Goal: Task Accomplishment & Management: Manage account settings

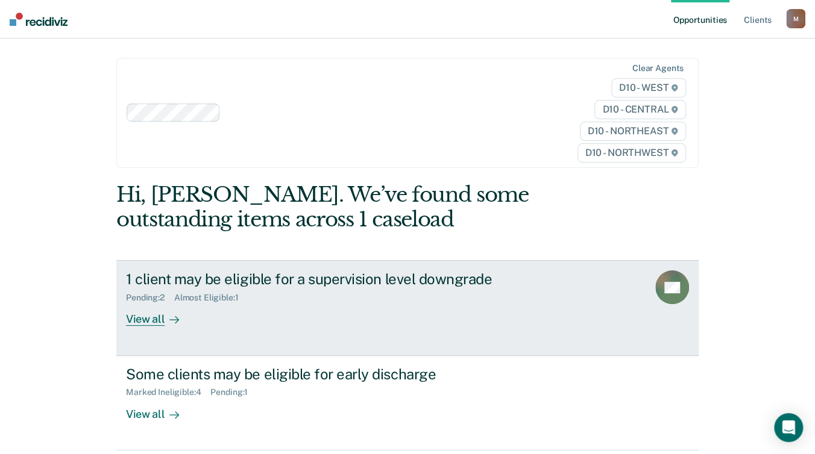
click at [146, 303] on div "View all" at bounding box center [159, 315] width 67 height 24
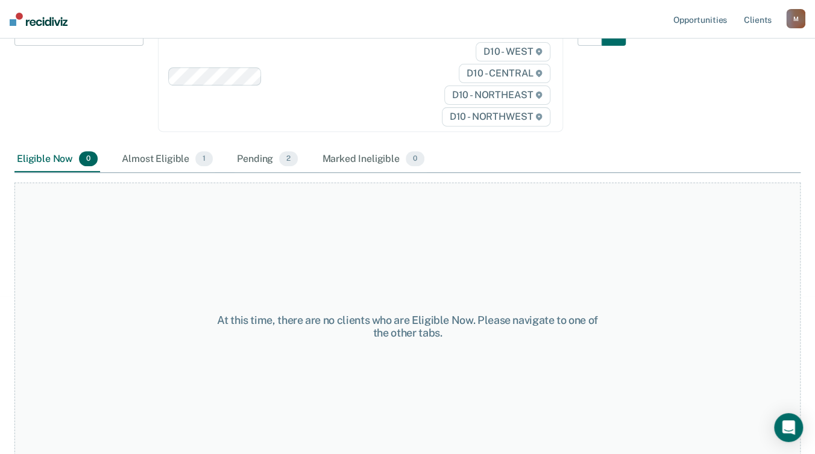
scroll to position [189, 0]
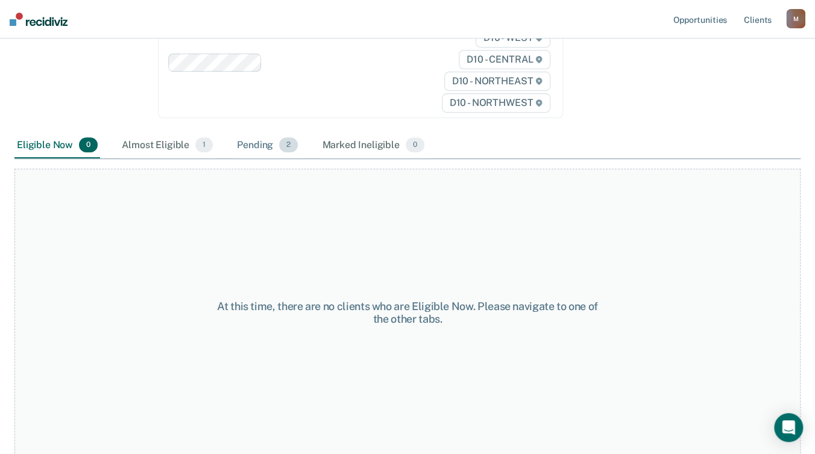
click at [271, 146] on div "Pending 2" at bounding box center [267, 146] width 66 height 27
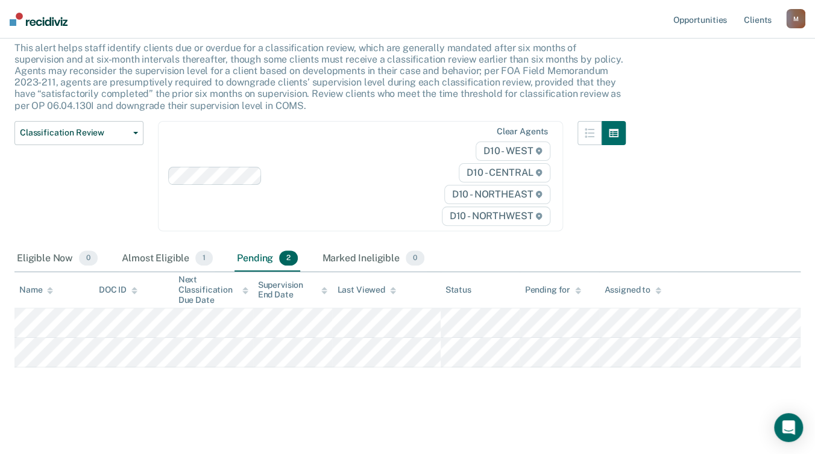
scroll to position [74, 0]
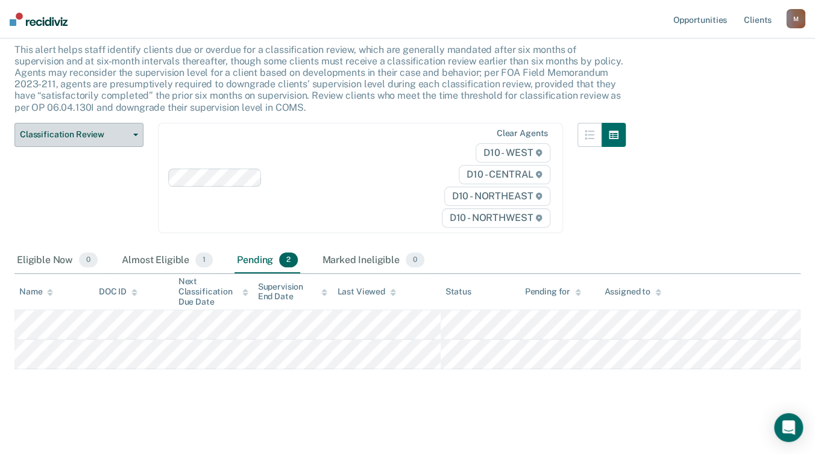
click at [115, 131] on span "Classification Review" at bounding box center [74, 135] width 108 height 10
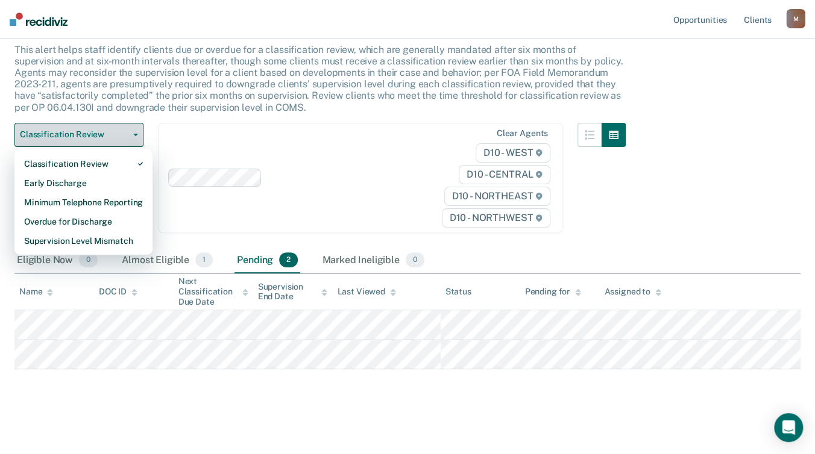
click at [115, 131] on span "Classification Review" at bounding box center [74, 135] width 108 height 10
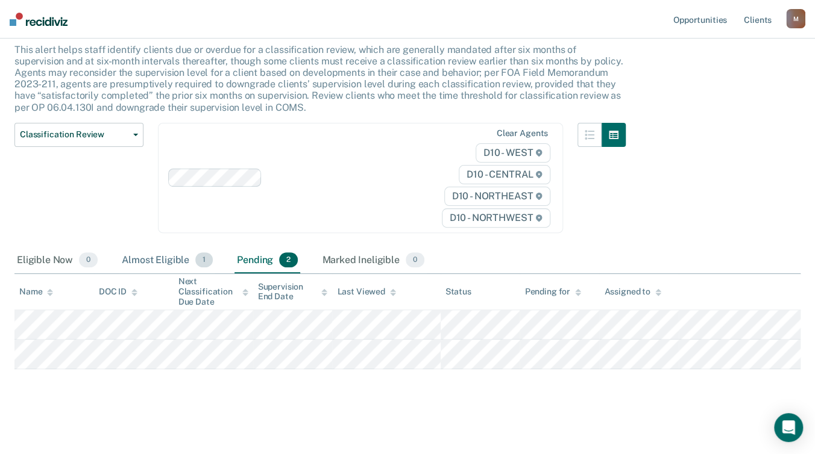
click at [159, 259] on div "Almost Eligible 1" at bounding box center [167, 261] width 96 height 27
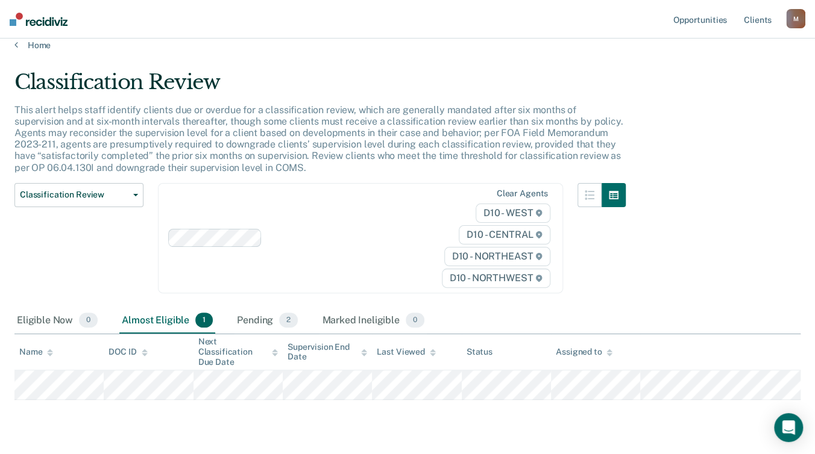
scroll to position [0, 0]
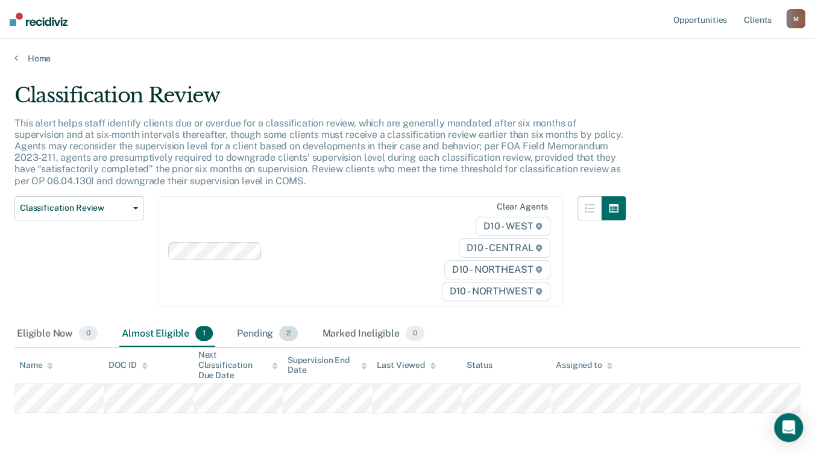
click at [264, 337] on div "Pending 2" at bounding box center [267, 334] width 66 height 27
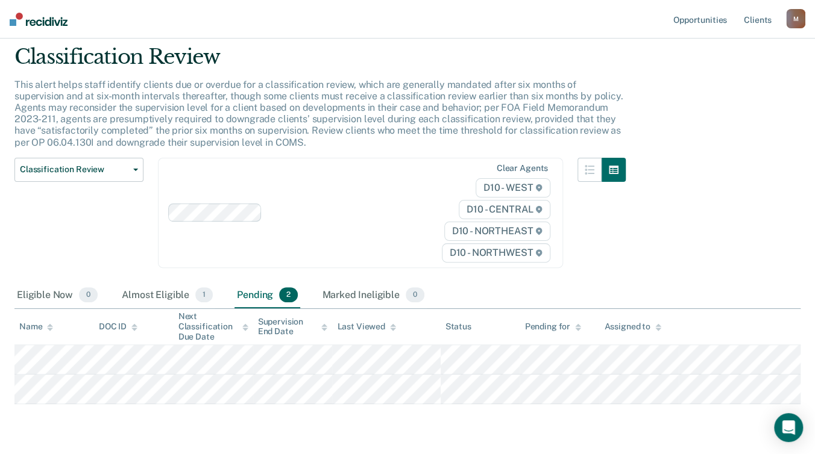
scroll to position [60, 0]
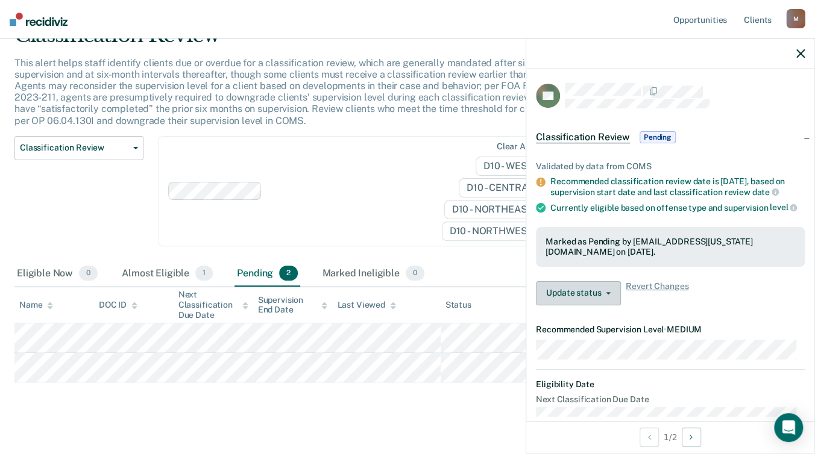
click at [611, 301] on button "Update status" at bounding box center [578, 293] width 85 height 24
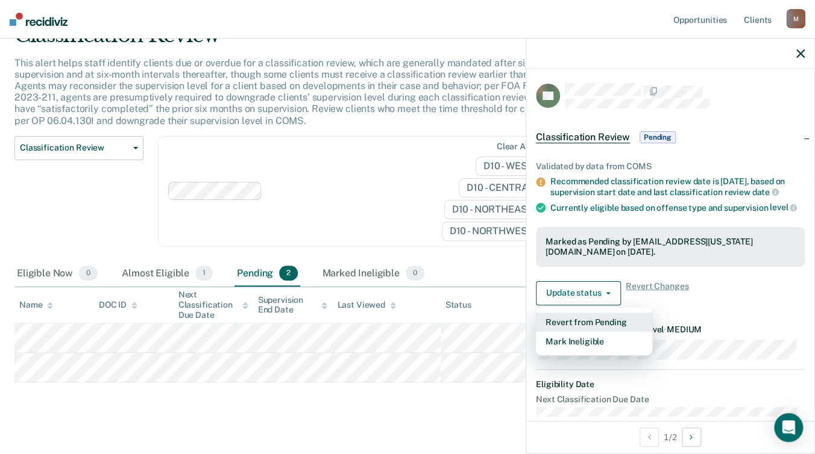
click at [600, 330] on button "Revert from Pending" at bounding box center [594, 322] width 116 height 19
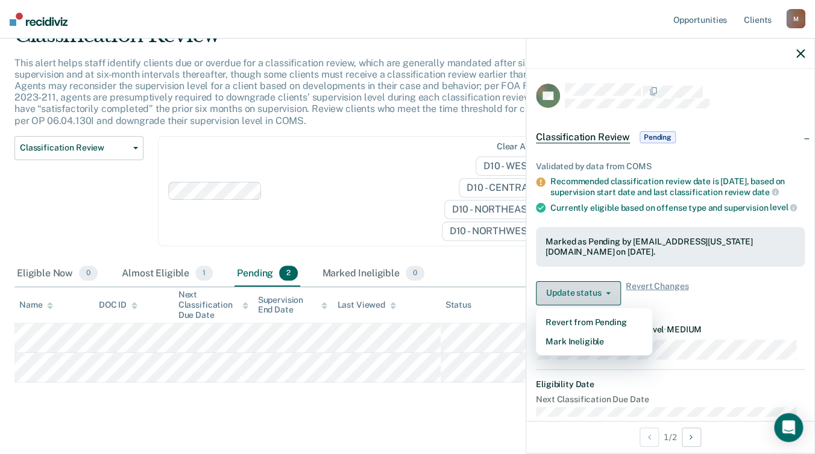
scroll to position [43, 0]
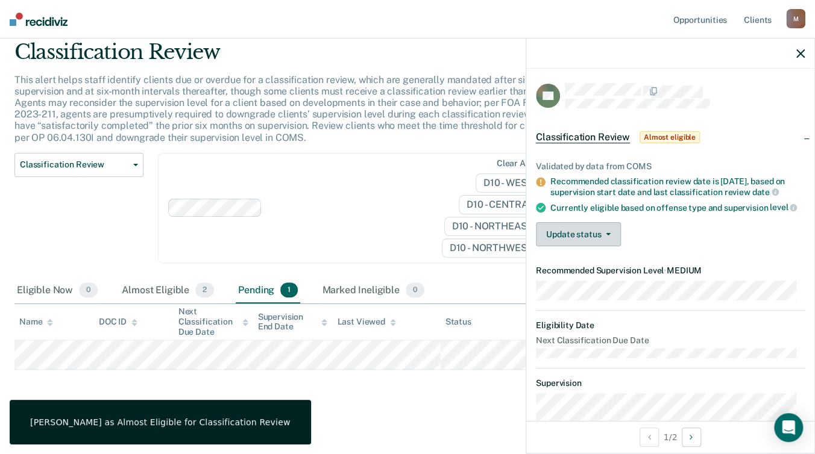
click at [606, 240] on button "Update status" at bounding box center [578, 234] width 85 height 24
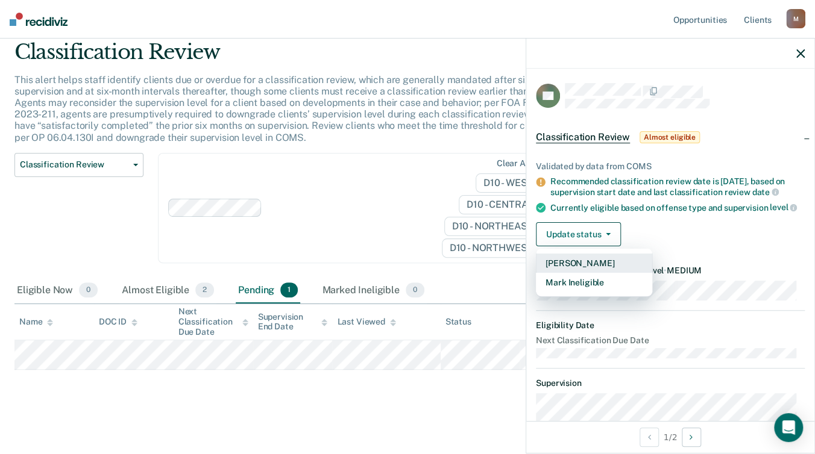
scroll to position [0, 0]
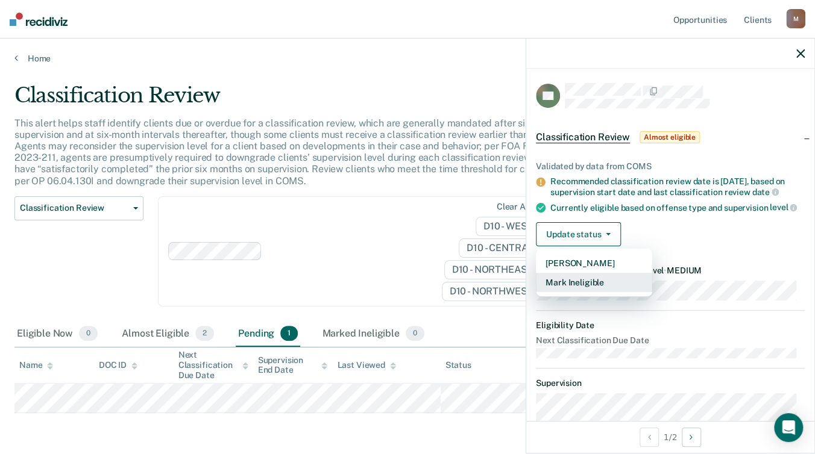
click at [621, 287] on button "Mark Ineligible" at bounding box center [594, 282] width 116 height 19
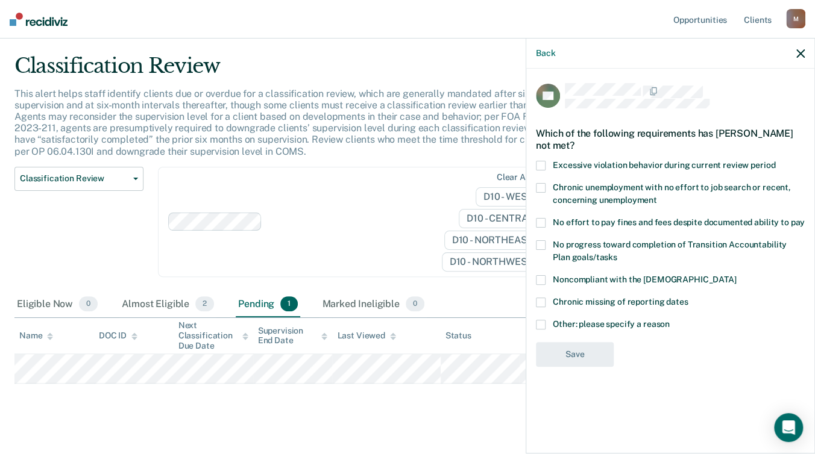
scroll to position [43, 0]
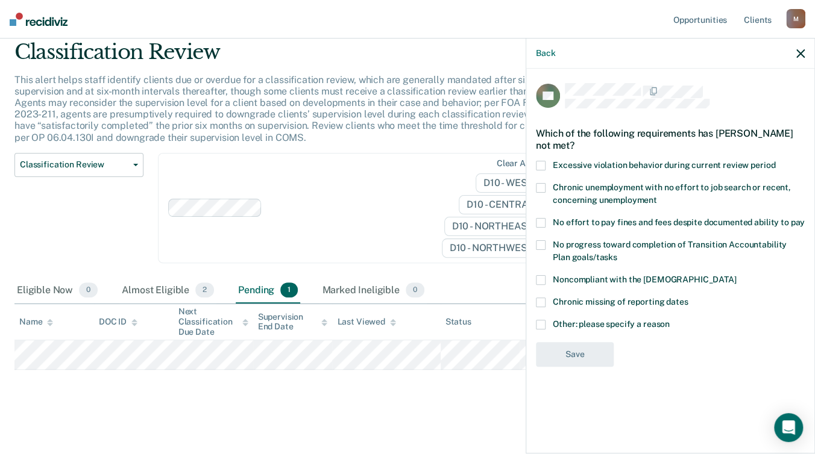
click at [544, 322] on span at bounding box center [541, 325] width 10 height 10
click at [669, 320] on input "Other: please specify a reason" at bounding box center [669, 320] width 0 height 0
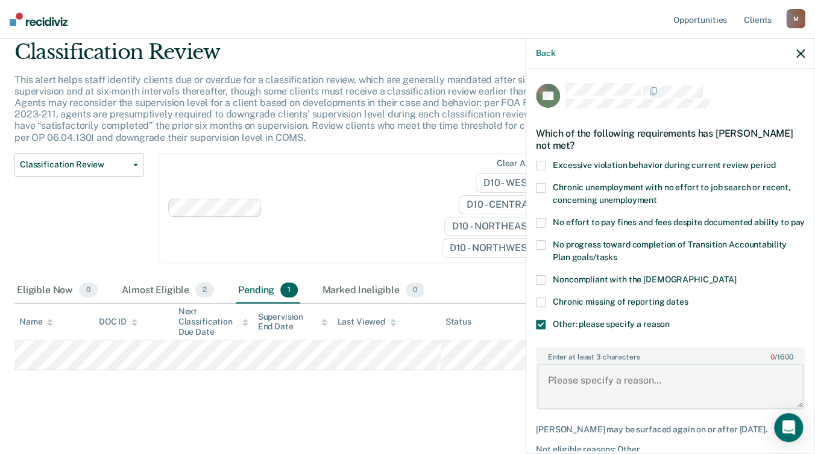
click at [578, 398] on textarea "Enter at least 3 characters 0 / 1600" at bounding box center [670, 386] width 266 height 45
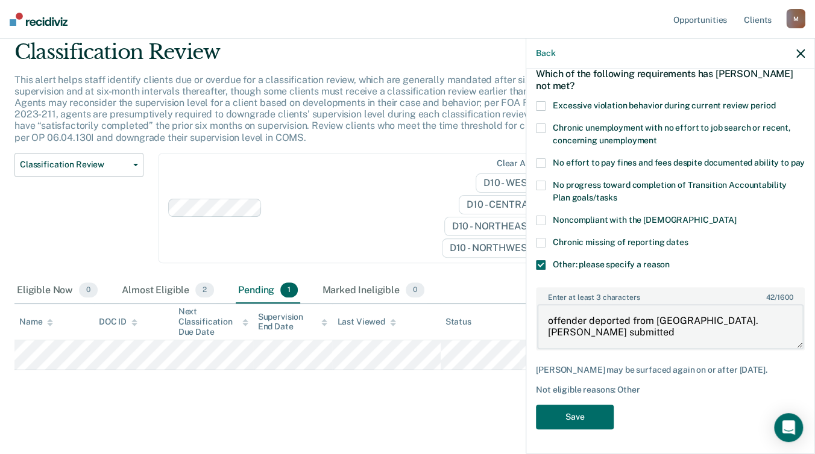
scroll to position [69, 0]
type textarea "offender deported from [GEOGRAPHIC_DATA]. [PERSON_NAME] submitted"
click at [584, 424] on button "Save" at bounding box center [575, 417] width 78 height 25
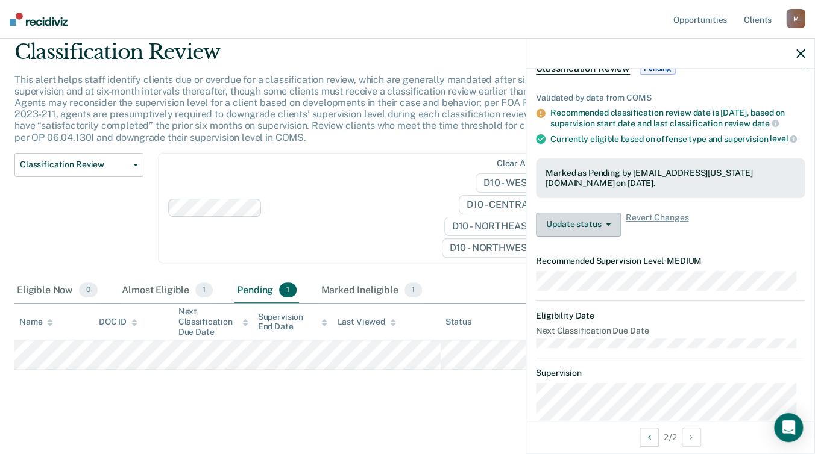
click at [613, 236] on button "Update status" at bounding box center [578, 225] width 85 height 24
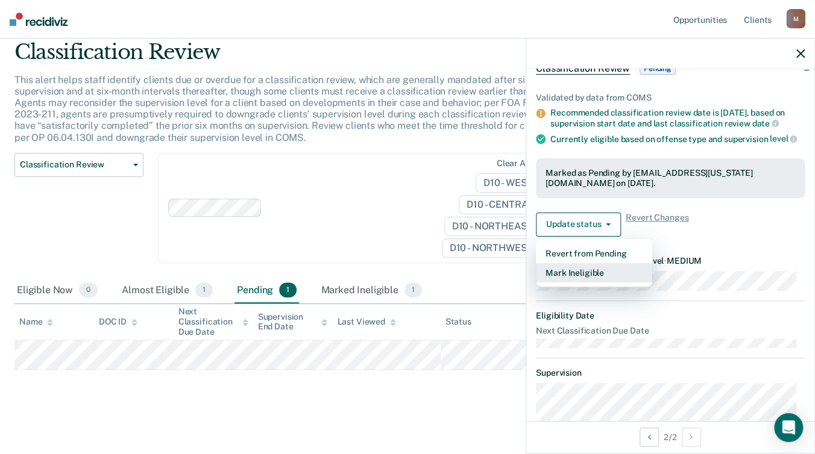
click at [598, 280] on button "Mark Ineligible" at bounding box center [594, 272] width 116 height 19
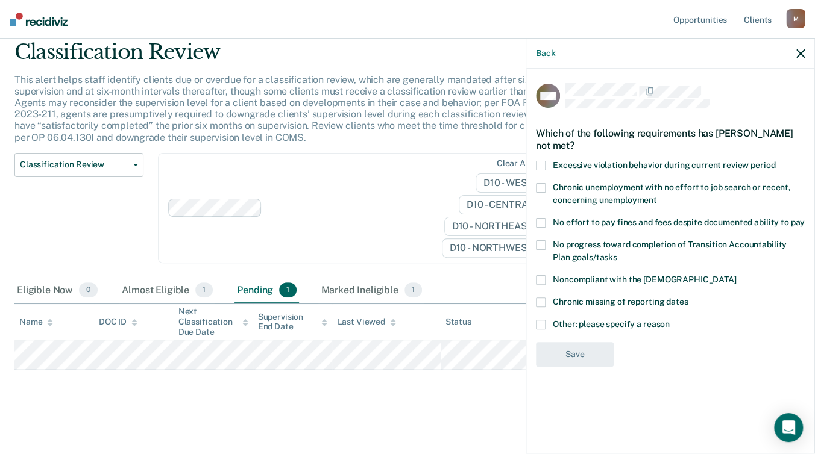
click at [536, 50] on button "Back" at bounding box center [545, 53] width 19 height 10
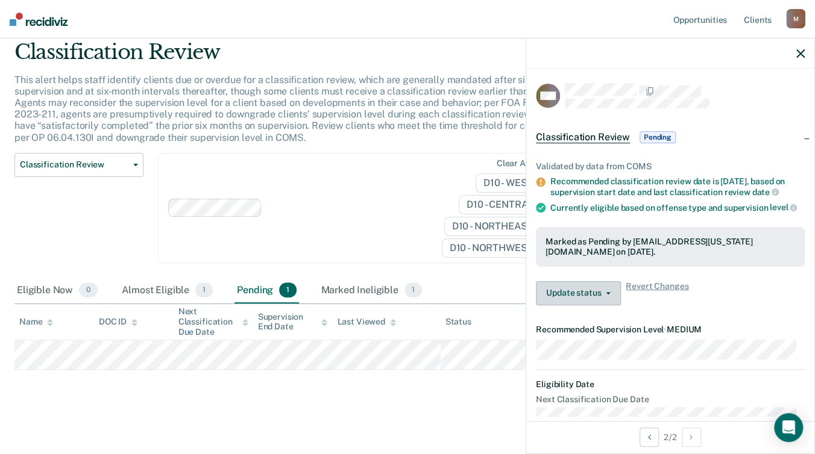
click at [607, 306] on button "Update status" at bounding box center [578, 293] width 85 height 24
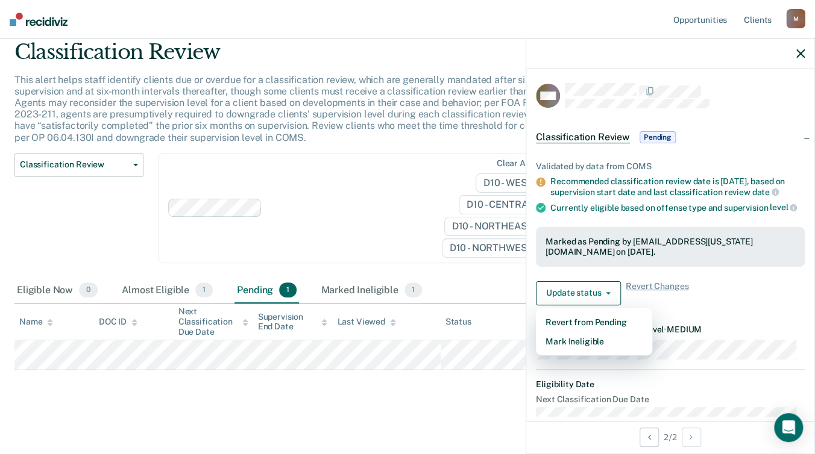
click at [710, 306] on div "Update status Revert from Pending Mark Ineligible Revert Changes" at bounding box center [670, 293] width 269 height 24
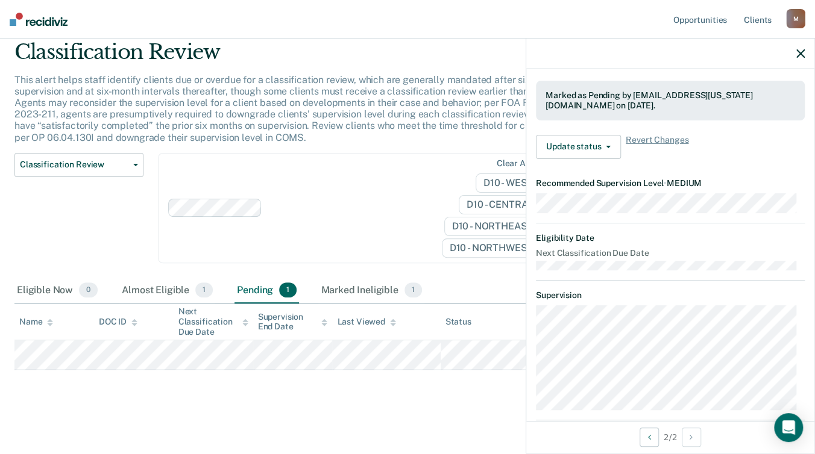
scroll to position [136, 0]
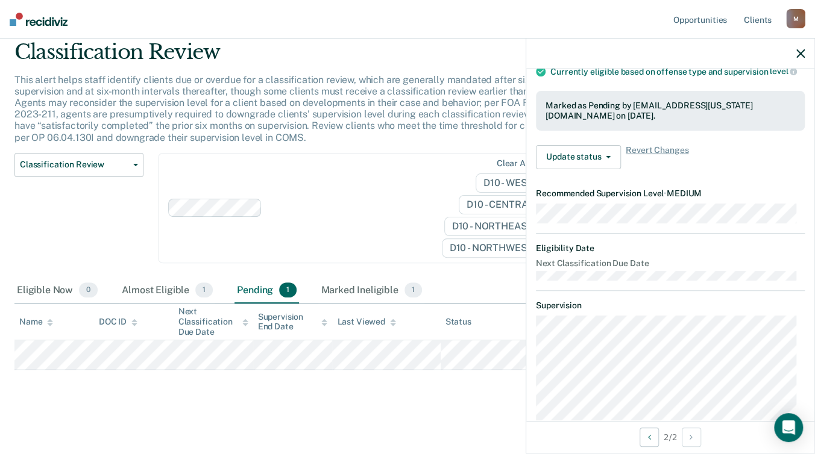
click at [443, 398] on div "Classification Review This alert helps staff identify clients due or overdue fo…" at bounding box center [407, 222] width 786 height 365
click at [369, 286] on div "Marked Ineligible 1" at bounding box center [371, 291] width 106 height 27
click at [152, 293] on div "Almost Eligible 1" at bounding box center [167, 291] width 96 height 27
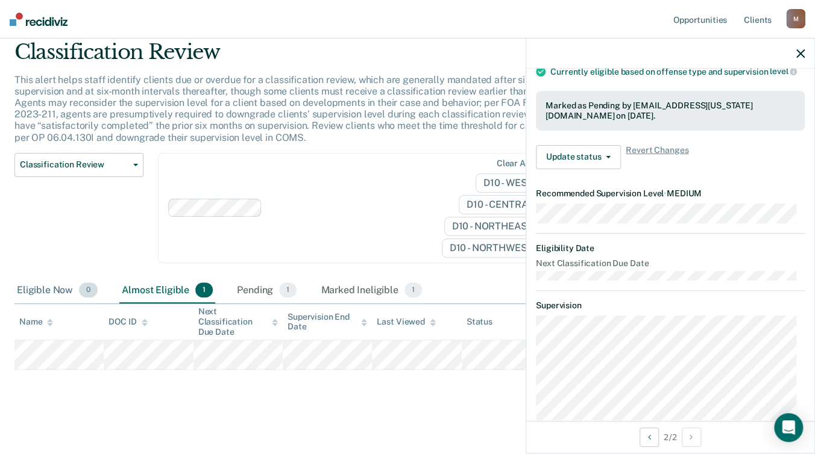
click at [57, 292] on div "Eligible Now 0" at bounding box center [57, 291] width 86 height 27
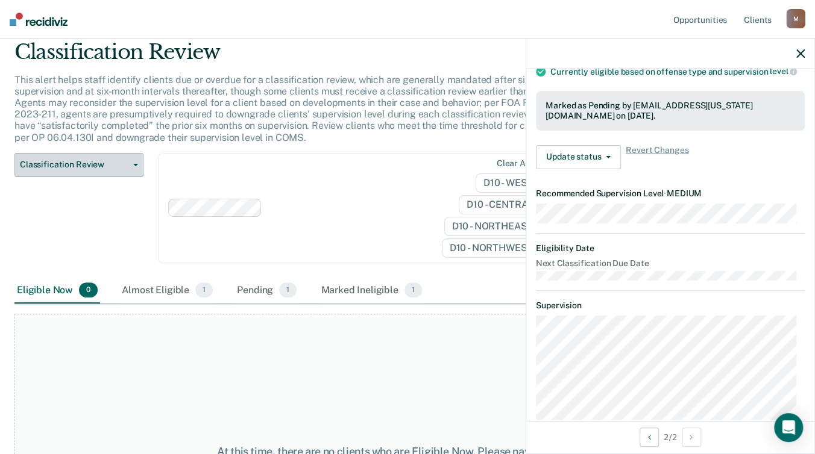
click at [131, 167] on button "Classification Review" at bounding box center [78, 165] width 129 height 24
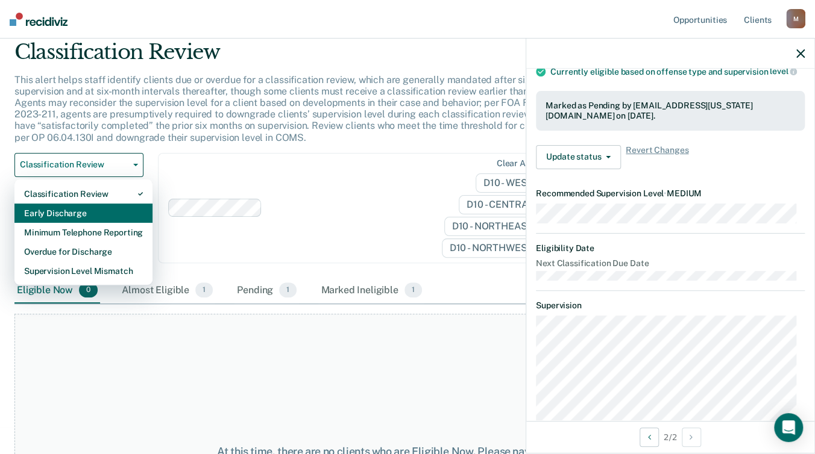
click at [96, 209] on div "Early Discharge" at bounding box center [83, 213] width 119 height 19
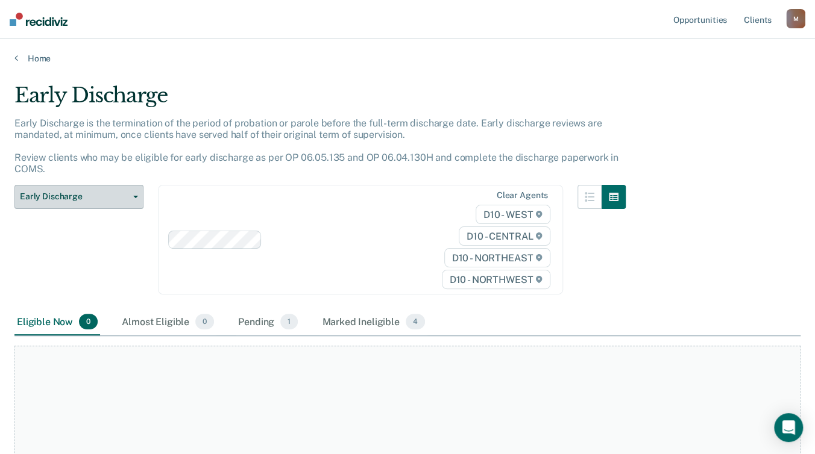
click at [134, 192] on button "Early Discharge" at bounding box center [78, 197] width 129 height 24
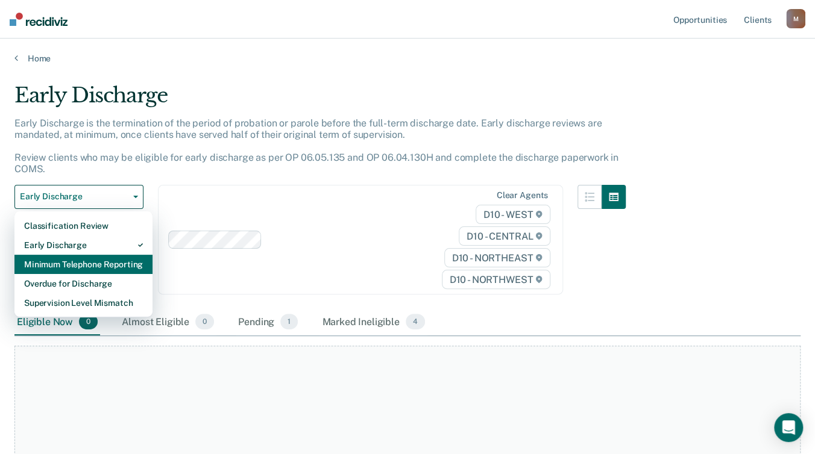
click at [74, 263] on div "Minimum Telephone Reporting" at bounding box center [83, 264] width 119 height 19
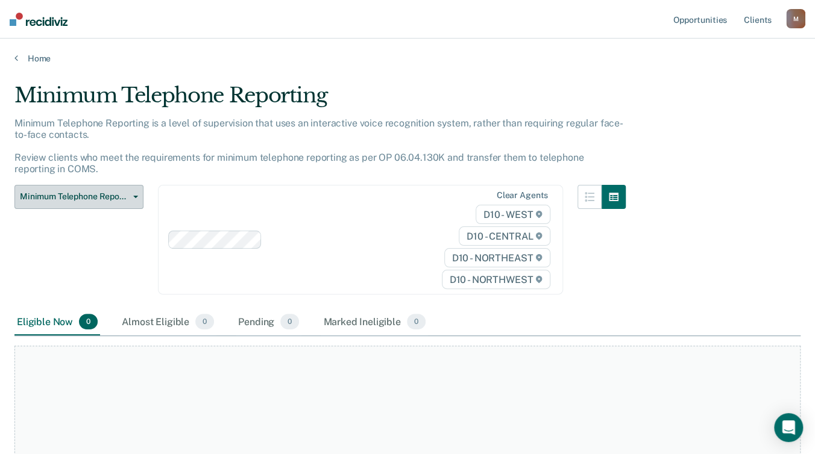
click at [125, 200] on span "Minimum Telephone Reporting" at bounding box center [74, 197] width 108 height 10
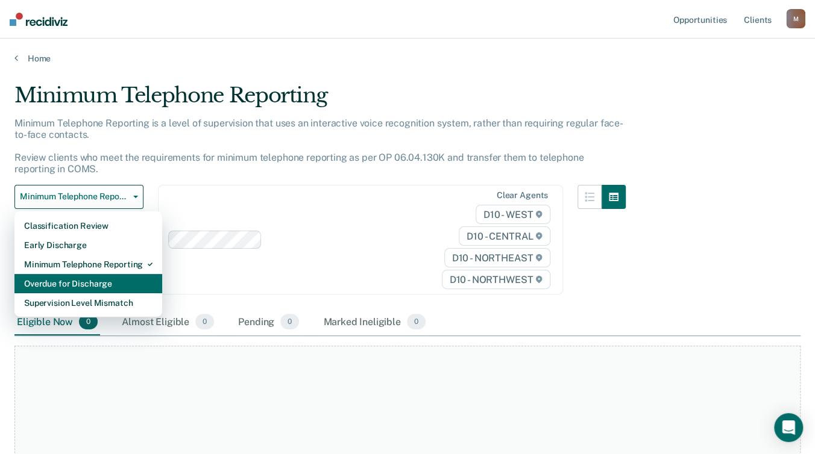
click at [64, 290] on div "Overdue for Discharge" at bounding box center [88, 283] width 128 height 19
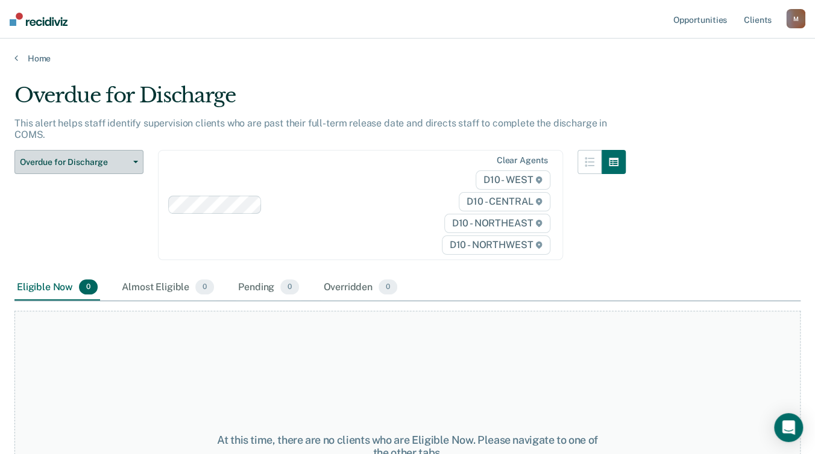
click at [123, 163] on span "Overdue for Discharge" at bounding box center [74, 162] width 108 height 10
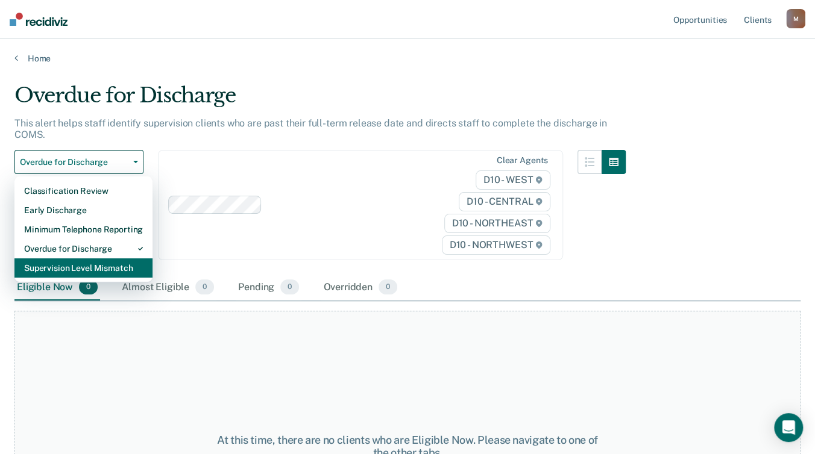
click at [57, 274] on div "Supervision Level Mismatch" at bounding box center [83, 268] width 119 height 19
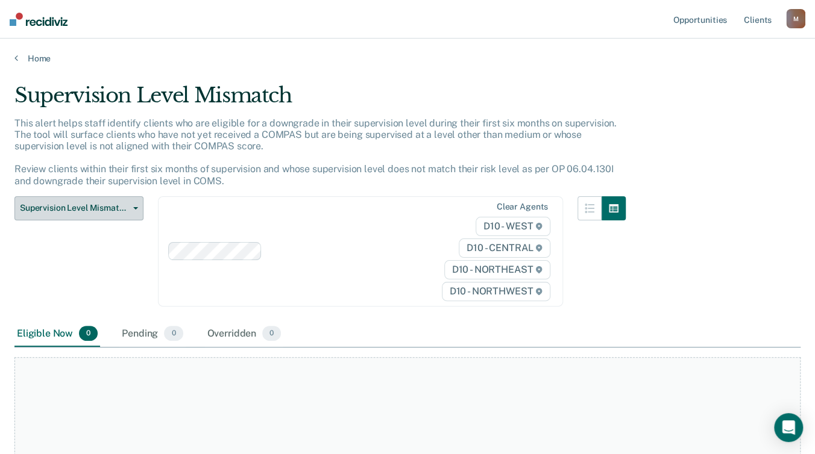
click at [122, 207] on span "Supervision Level Mismatch" at bounding box center [74, 208] width 108 height 10
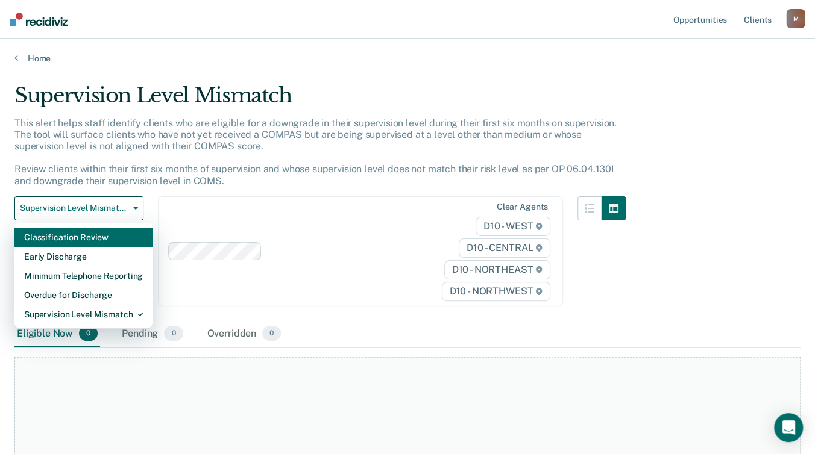
click at [90, 232] on div "Classification Review" at bounding box center [83, 237] width 119 height 19
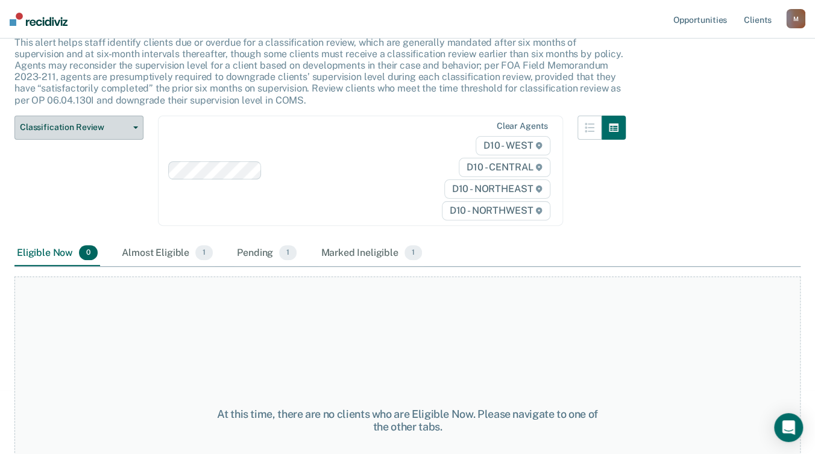
scroll to position [60, 0]
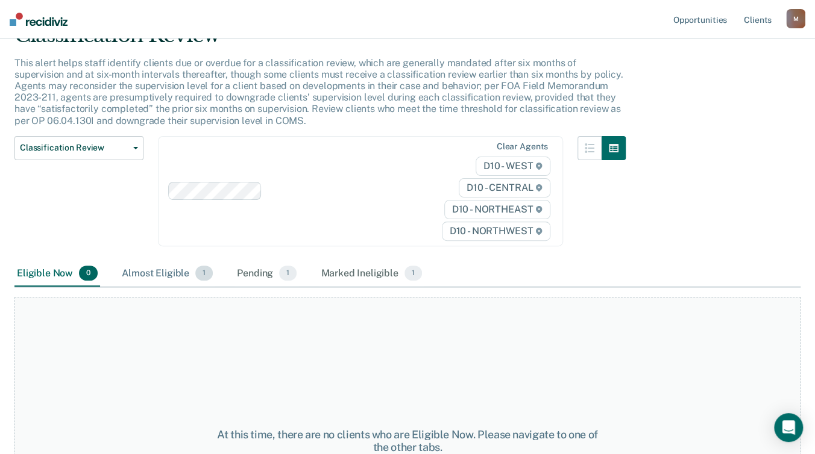
click at [166, 276] on div "Almost Eligible 1" at bounding box center [167, 274] width 96 height 27
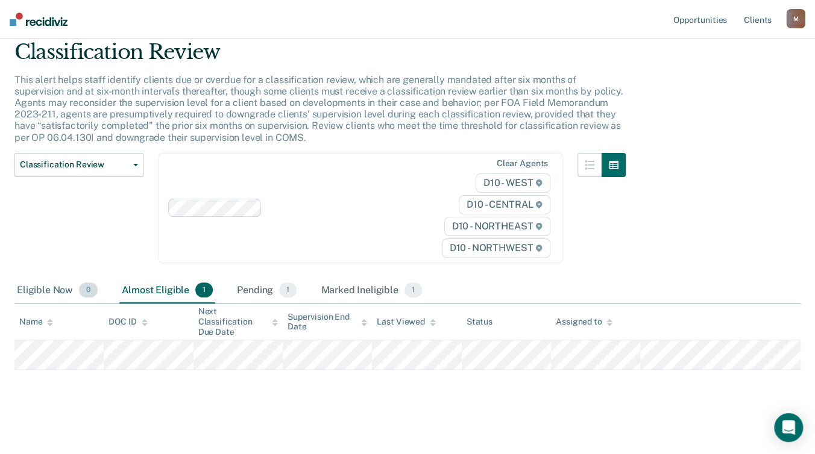
click at [58, 293] on div "Eligible Now 0" at bounding box center [57, 291] width 86 height 27
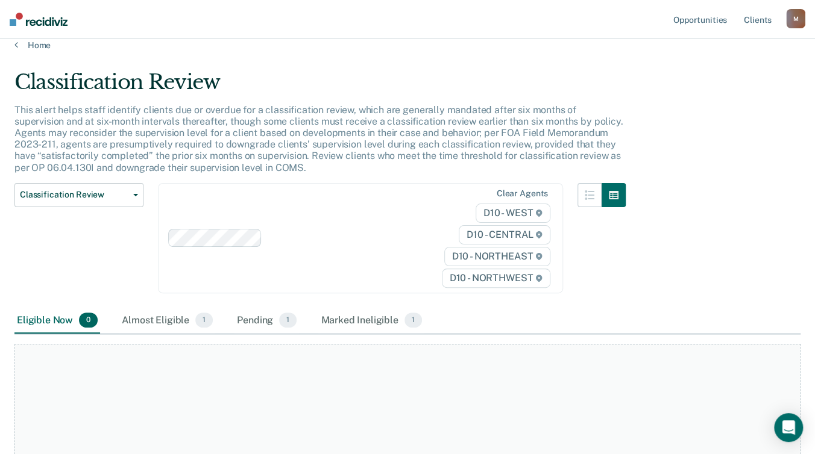
scroll to position [0, 0]
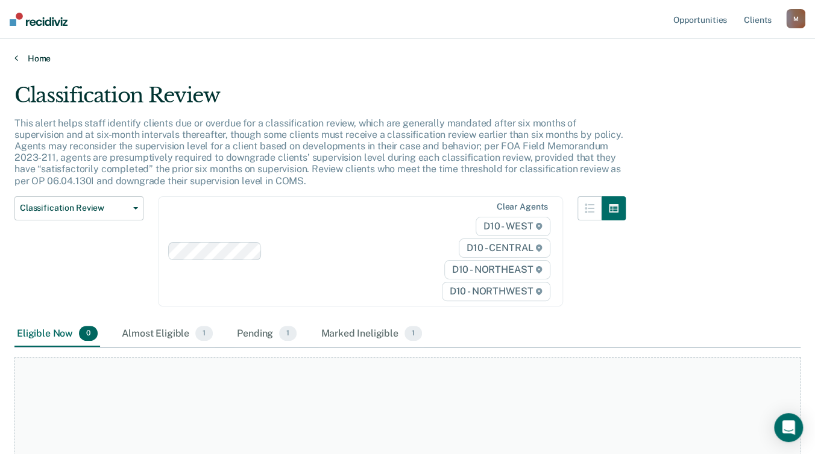
click at [22, 58] on link "Home" at bounding box center [407, 58] width 786 height 11
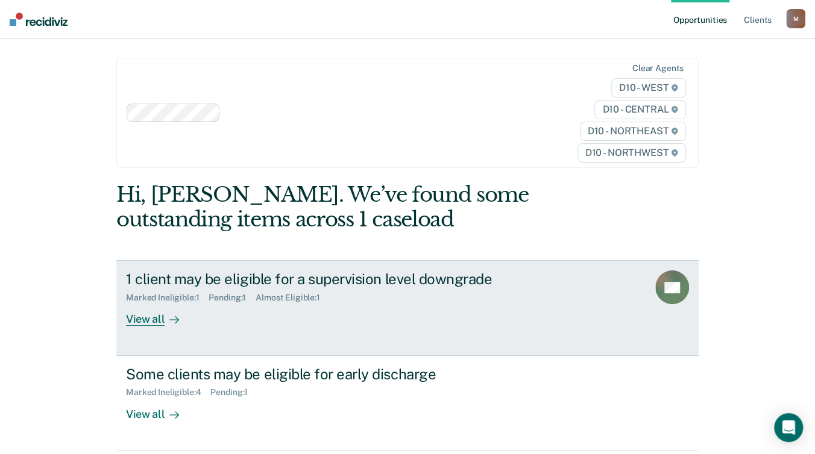
scroll to position [47, 0]
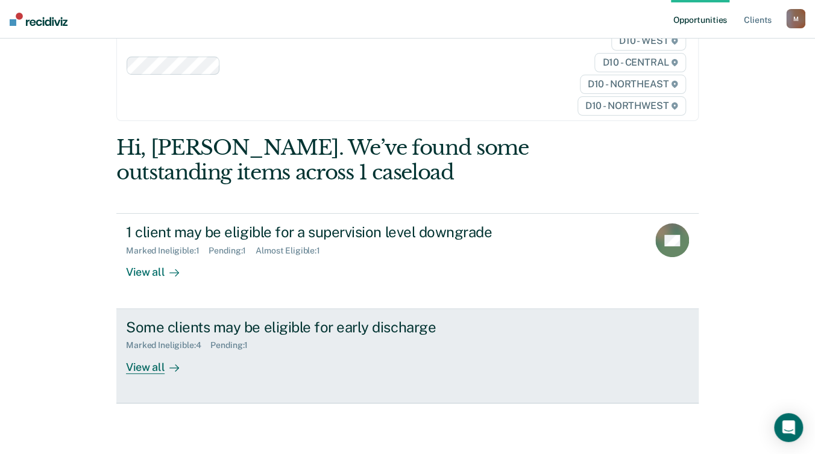
click at [146, 351] on div "View all" at bounding box center [159, 363] width 67 height 24
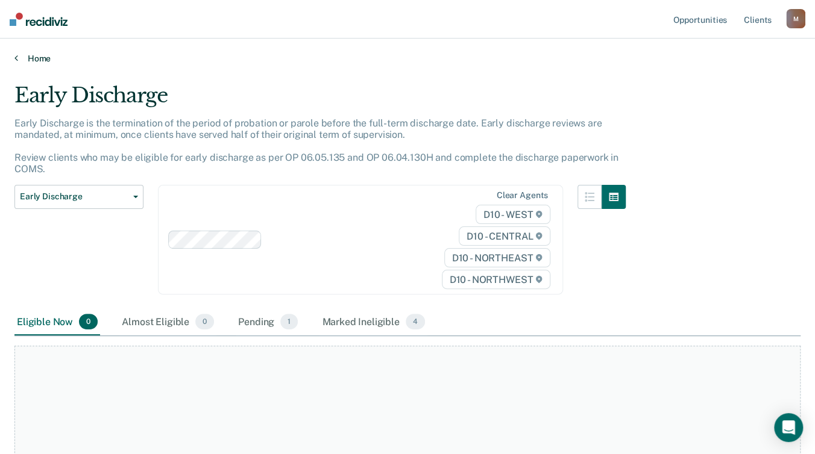
click at [17, 58] on icon at bounding box center [16, 58] width 4 height 10
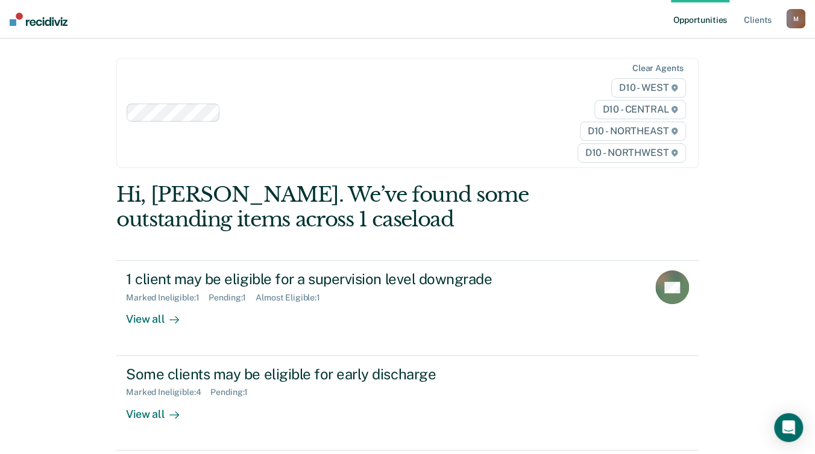
click at [786, 18] on div "M" at bounding box center [795, 18] width 19 height 19
click at [704, 81] on link "Log Out" at bounding box center [746, 79] width 97 height 10
